Goal: Transaction & Acquisition: Purchase product/service

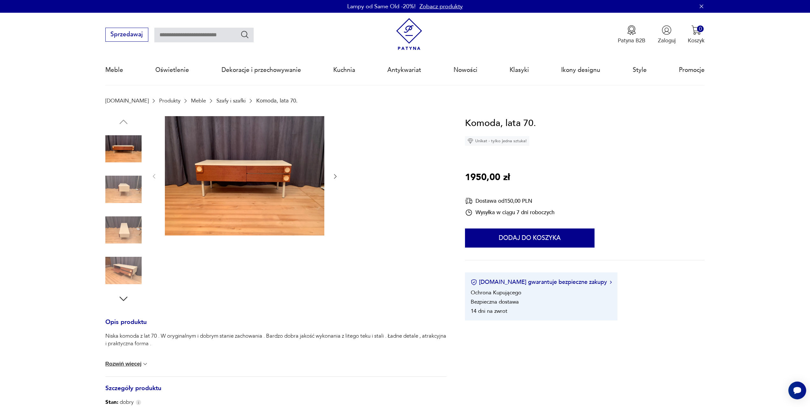
click at [120, 179] on img at bounding box center [123, 189] width 36 height 36
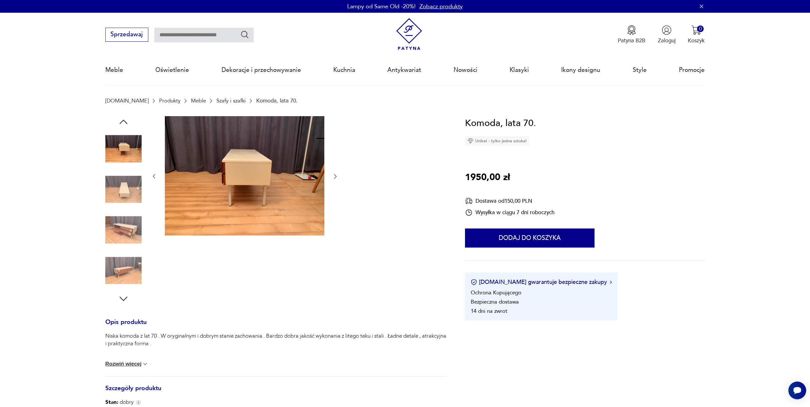
click at [120, 211] on div at bounding box center [123, 169] width 36 height 159
click at [121, 228] on img at bounding box center [123, 230] width 36 height 36
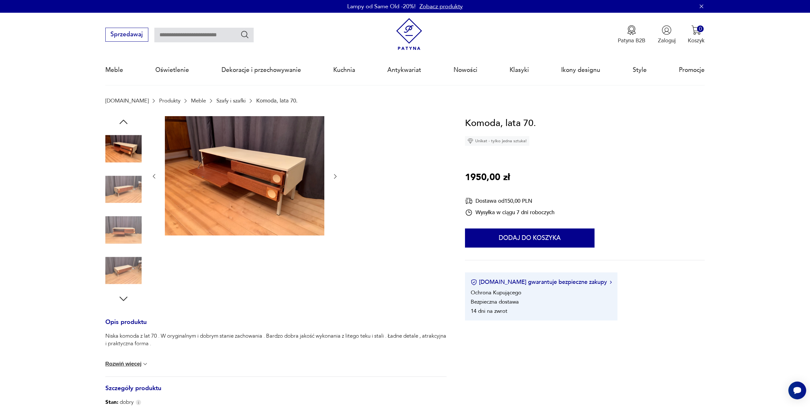
click at [123, 250] on div at bounding box center [123, 210] width 36 height 159
click at [130, 232] on img at bounding box center [123, 230] width 36 height 36
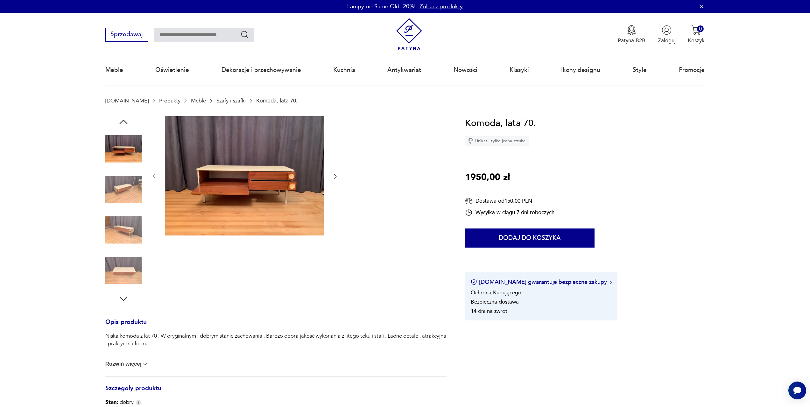
click at [129, 249] on div at bounding box center [123, 231] width 36 height 38
click at [129, 260] on img at bounding box center [123, 270] width 36 height 36
